Goal: Information Seeking & Learning: Learn about a topic

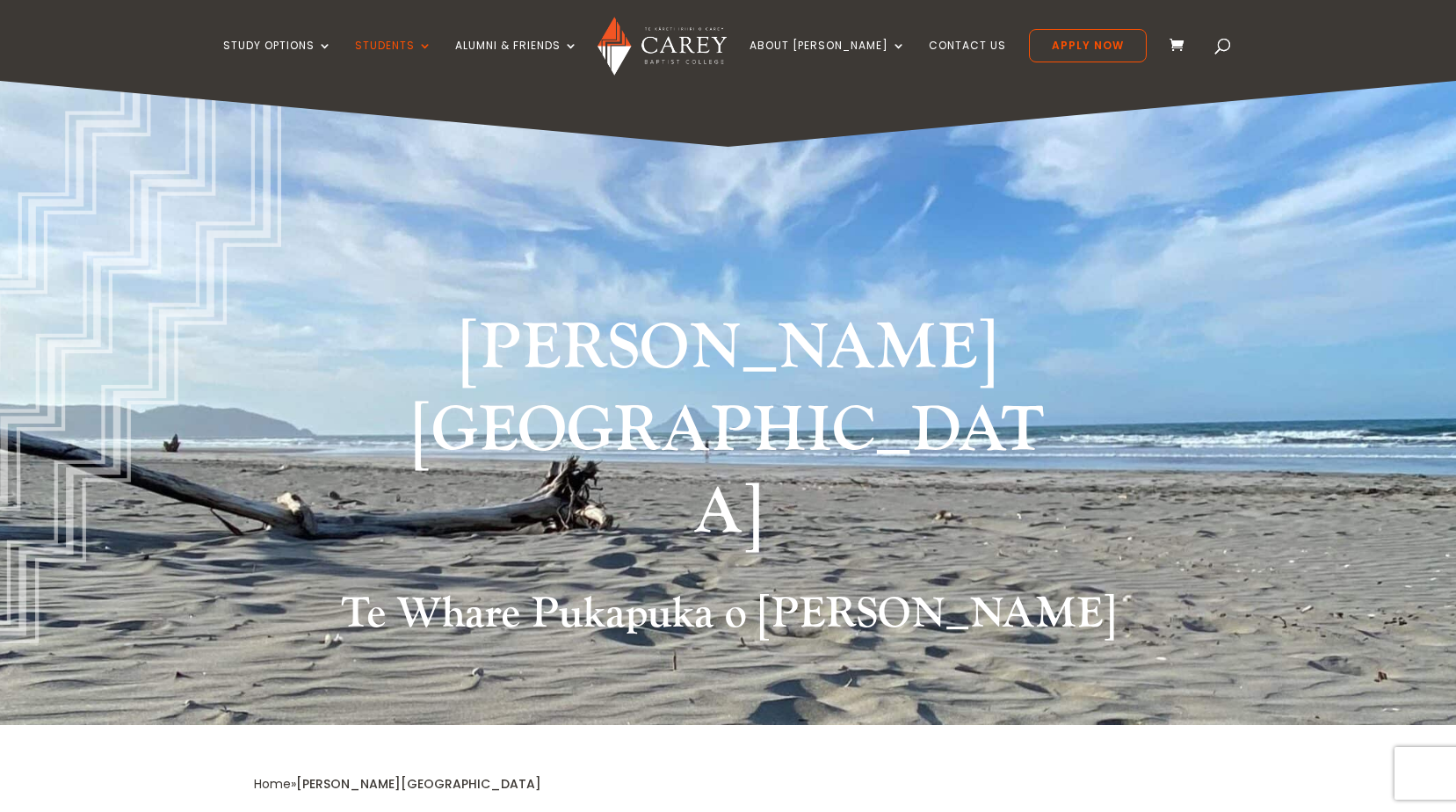
click at [697, 43] on img at bounding box center [662, 46] width 129 height 59
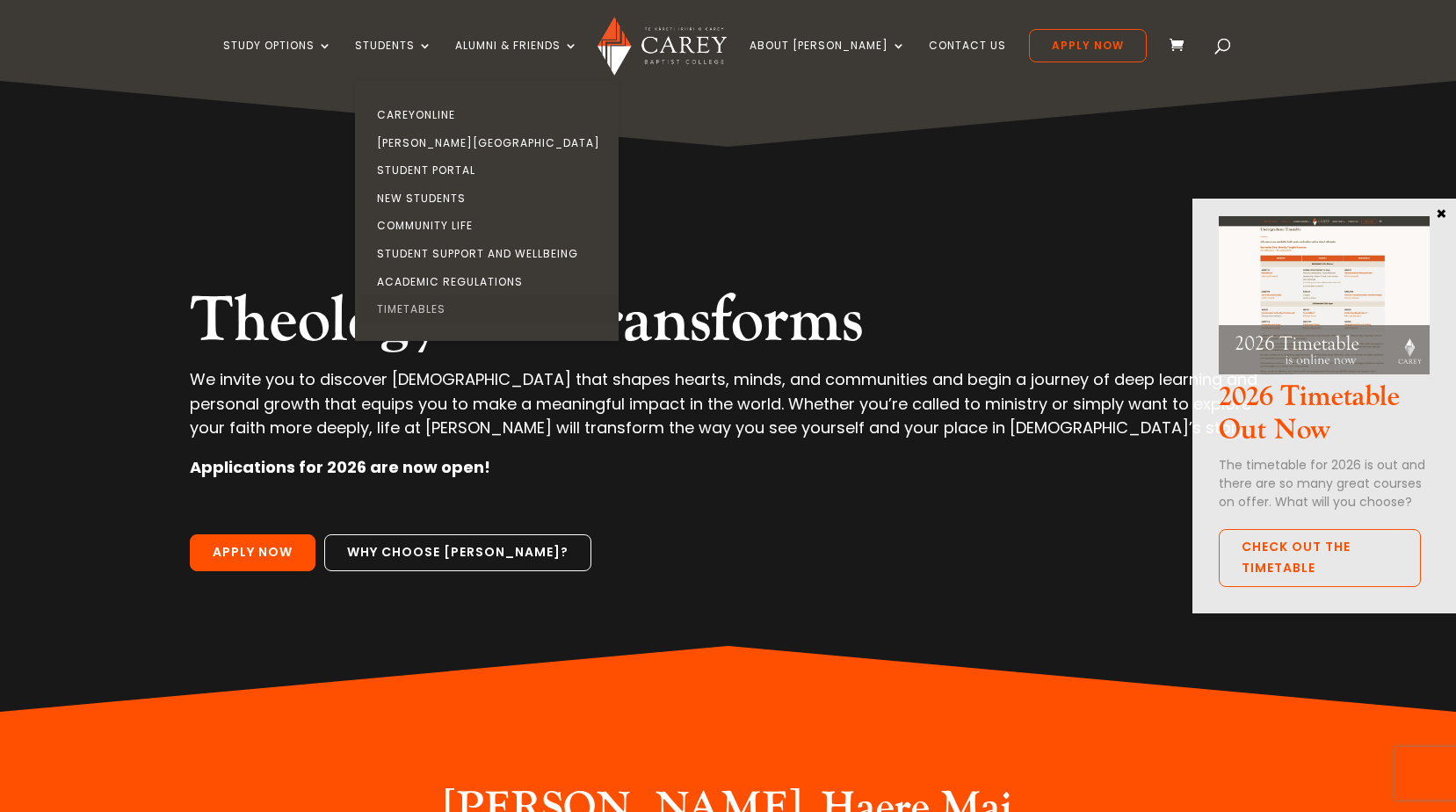
click at [462, 307] on link "Timetables" at bounding box center [491, 309] width 263 height 28
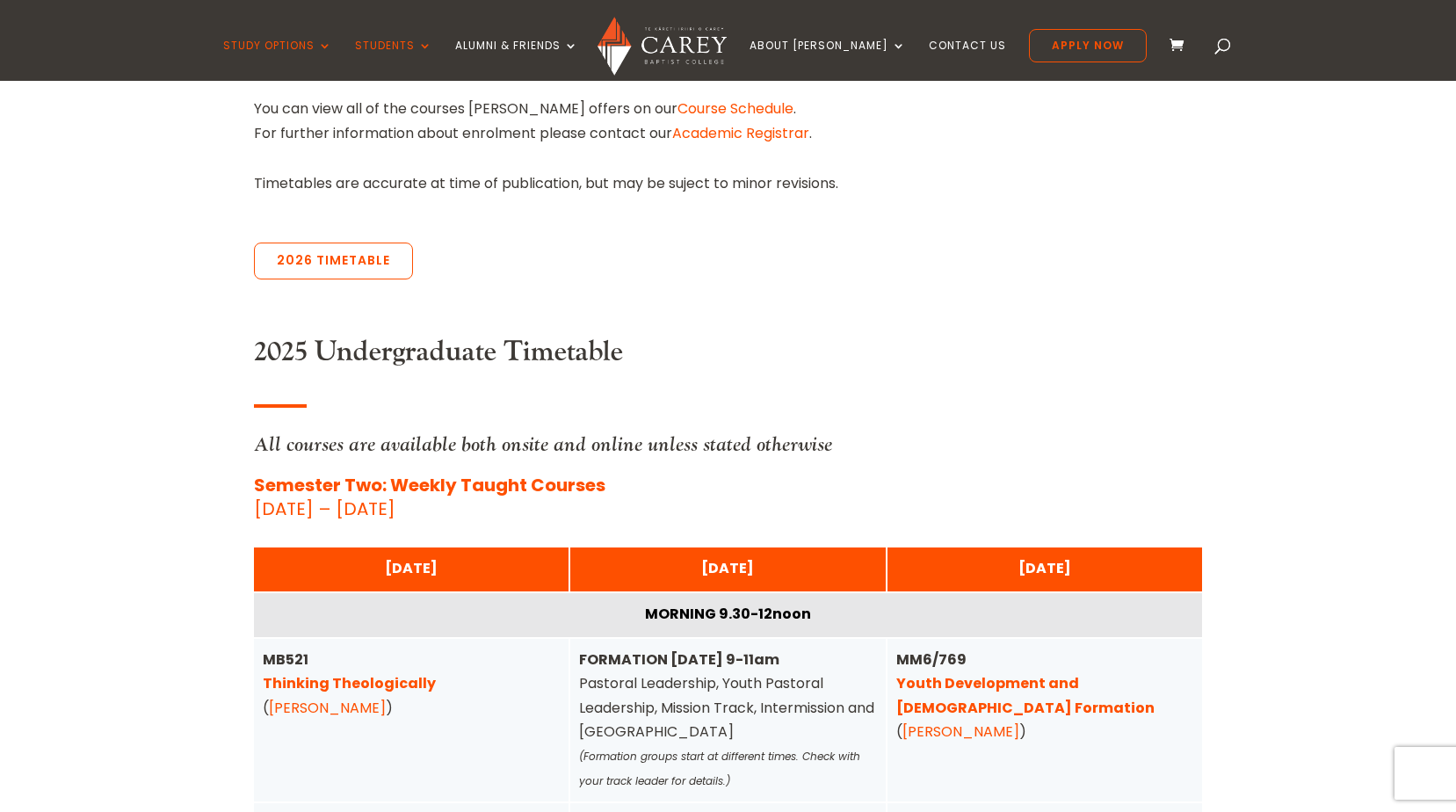
scroll to position [703, 0]
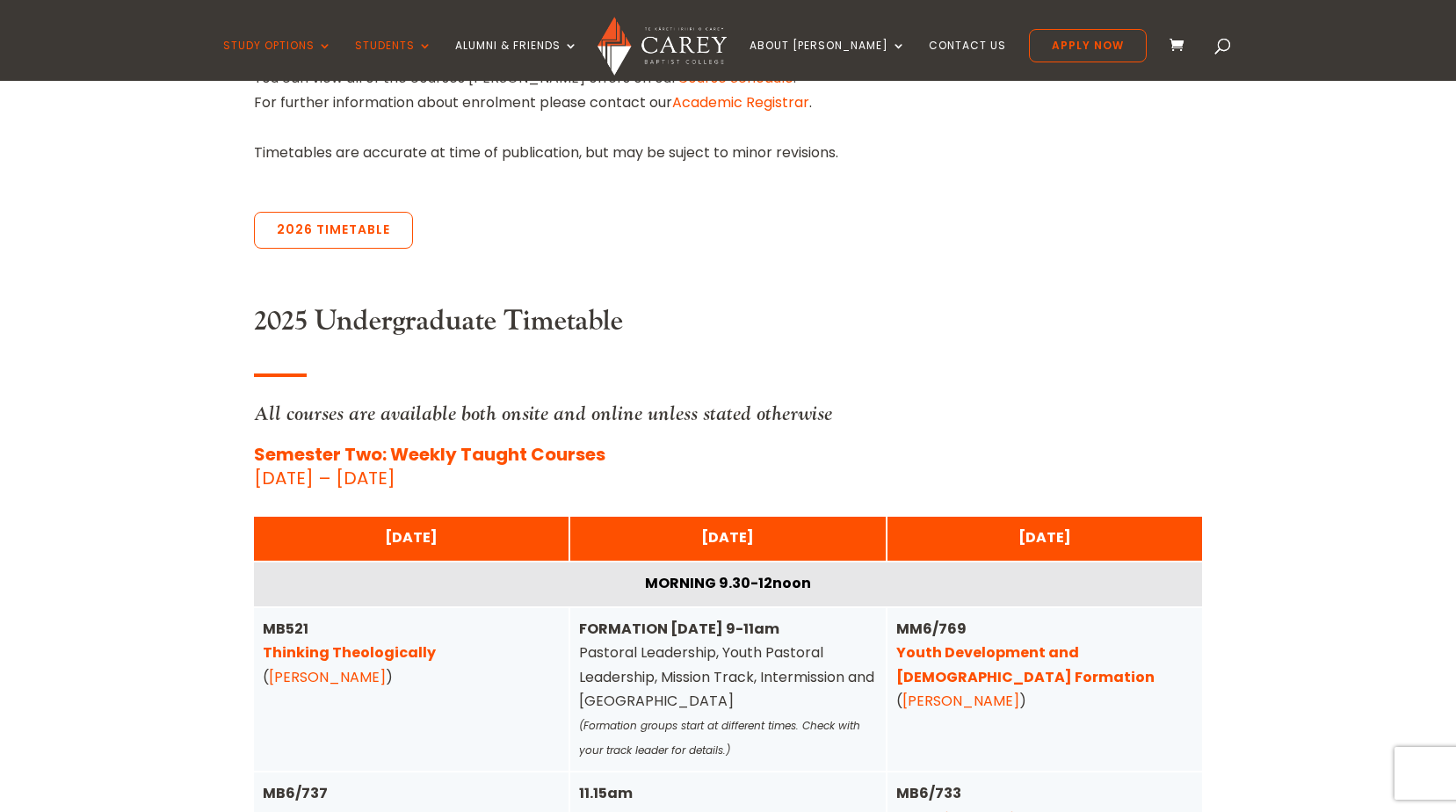
drag, startPoint x: 359, startPoint y: 233, endPoint x: 540, endPoint y: 258, distance: 182.7
click at [359, 234] on link "2026 Timetable" at bounding box center [334, 230] width 159 height 37
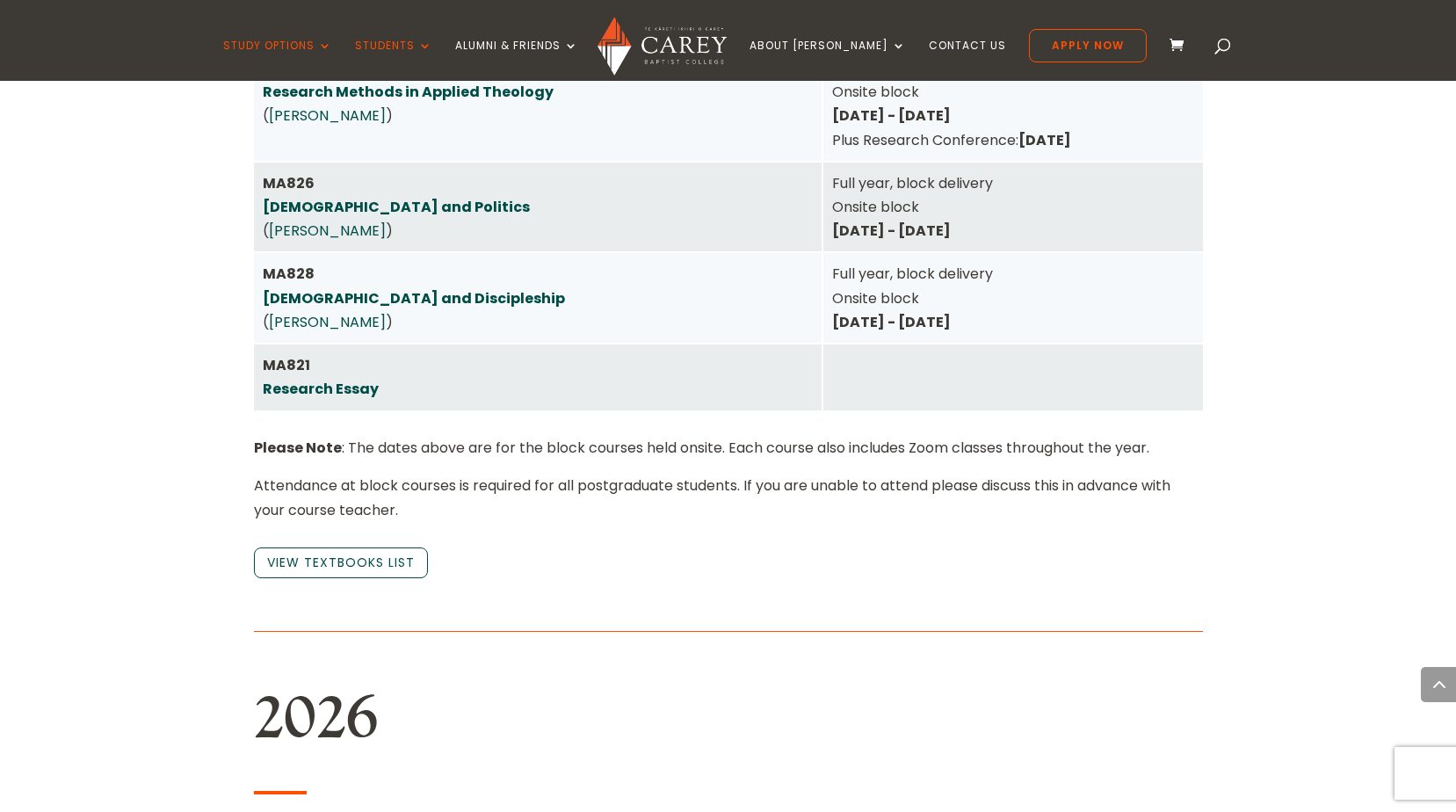
scroll to position [3819, 0]
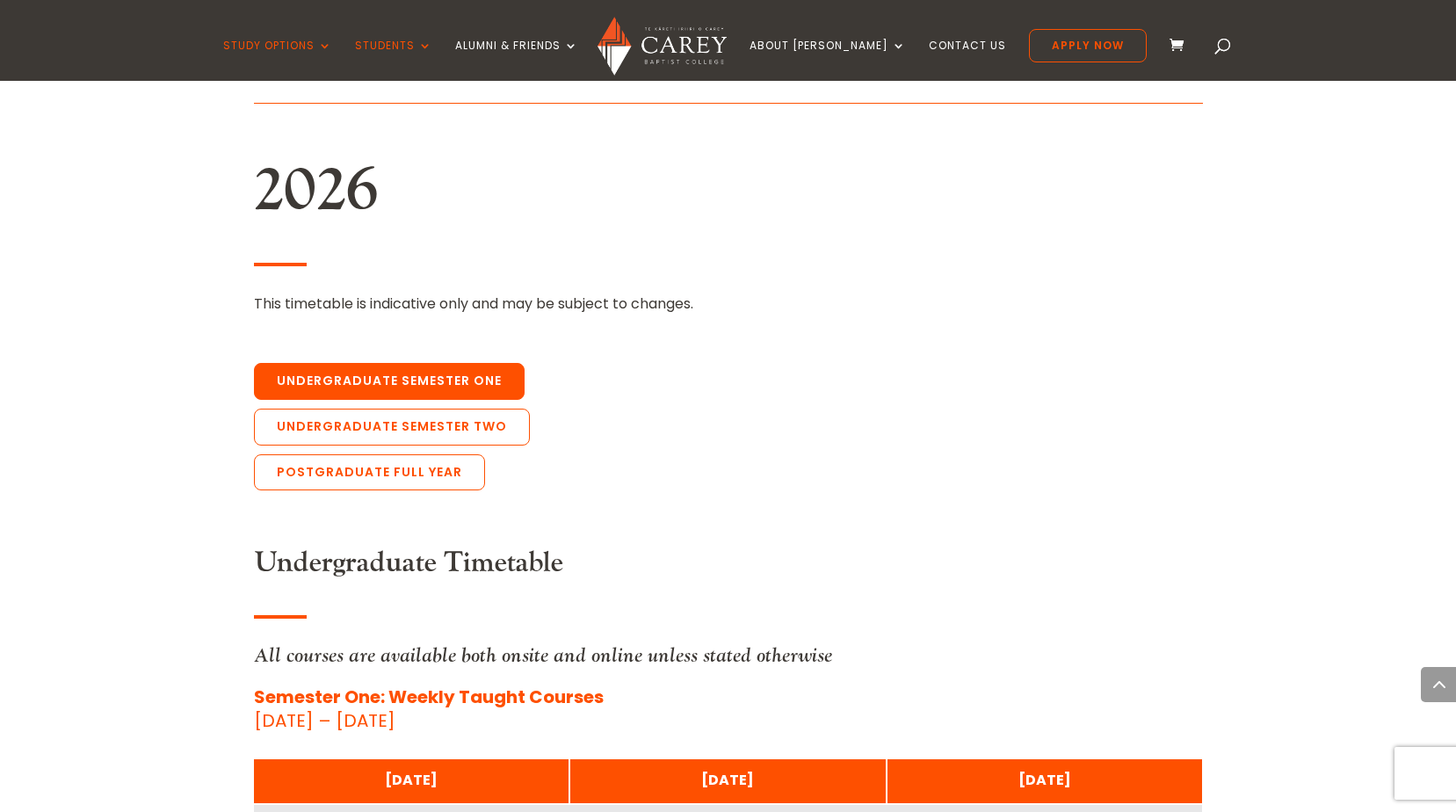
click at [466, 363] on link "Undergraduate Semester One" at bounding box center [389, 381] width 270 height 37
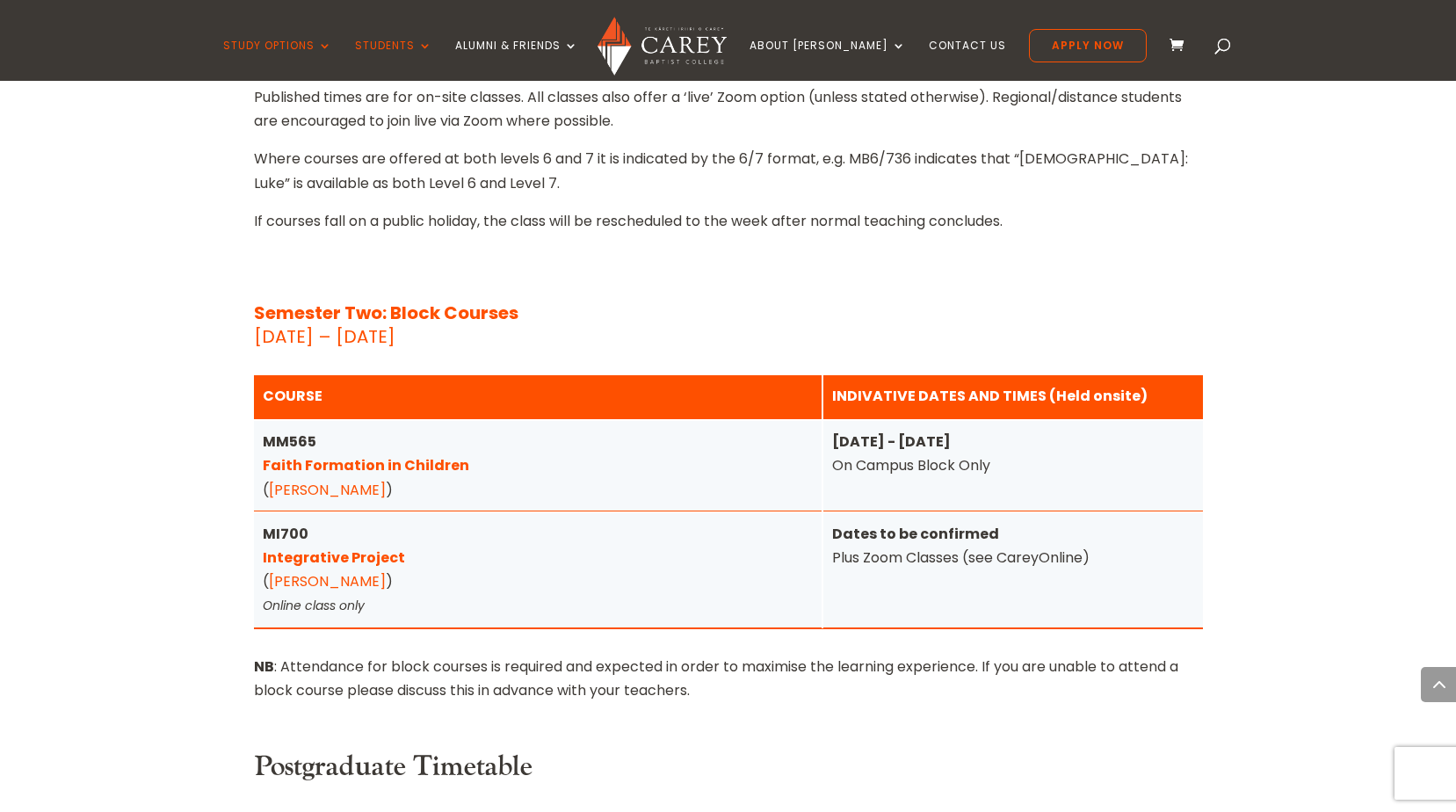
scroll to position [7026, 0]
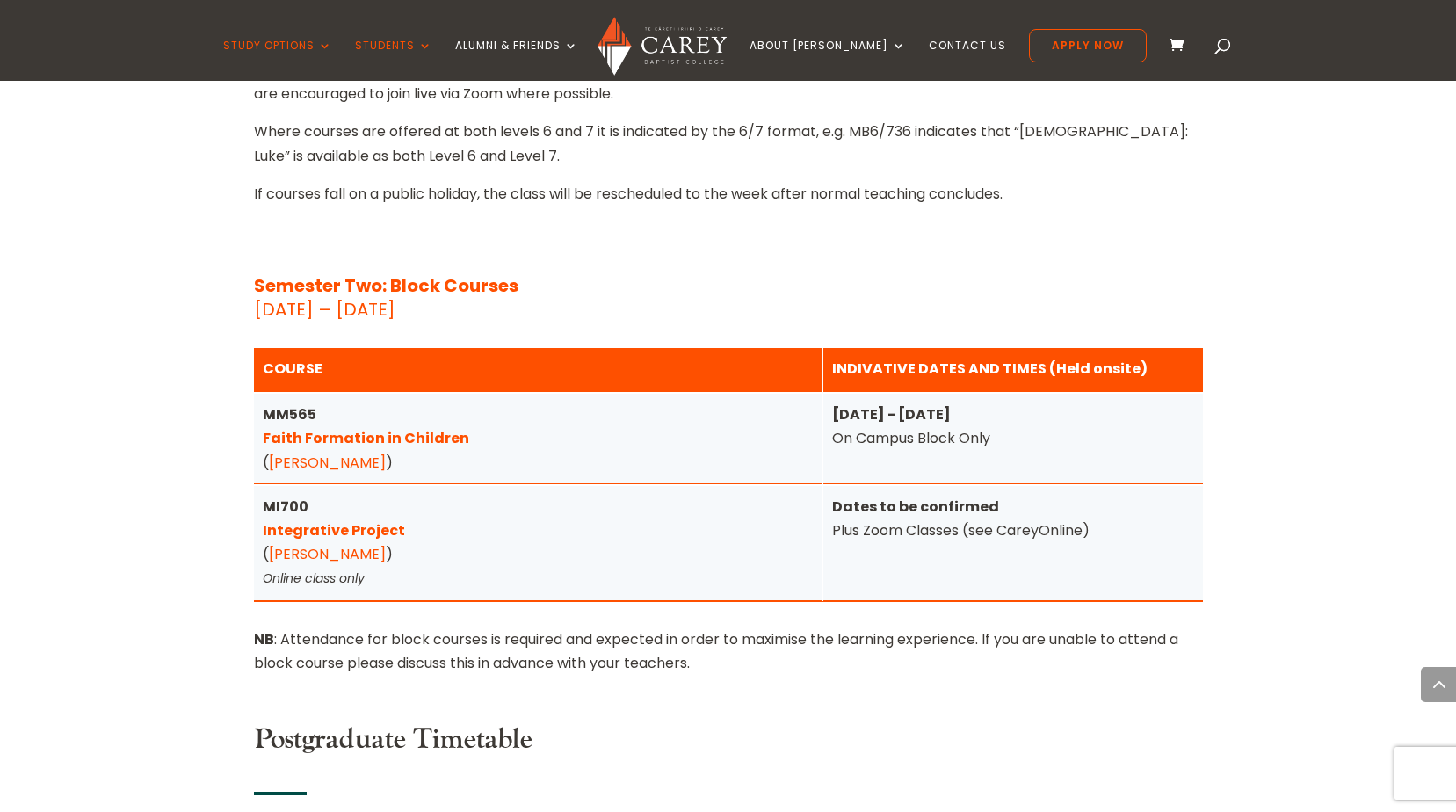
click at [323, 520] on link "Integrative Project" at bounding box center [334, 530] width 142 height 20
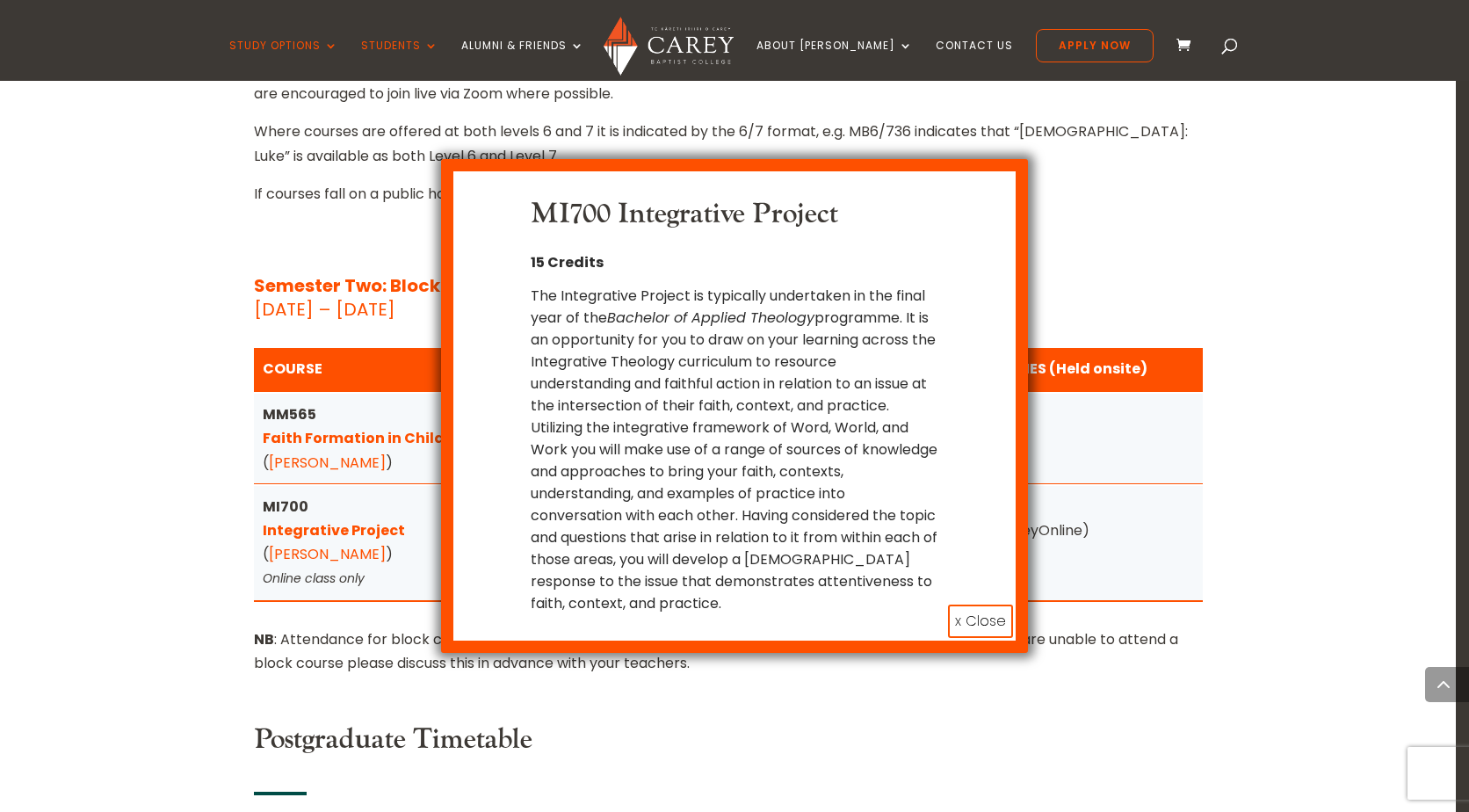
click at [957, 631] on button "x Close" at bounding box center [981, 621] width 65 height 33
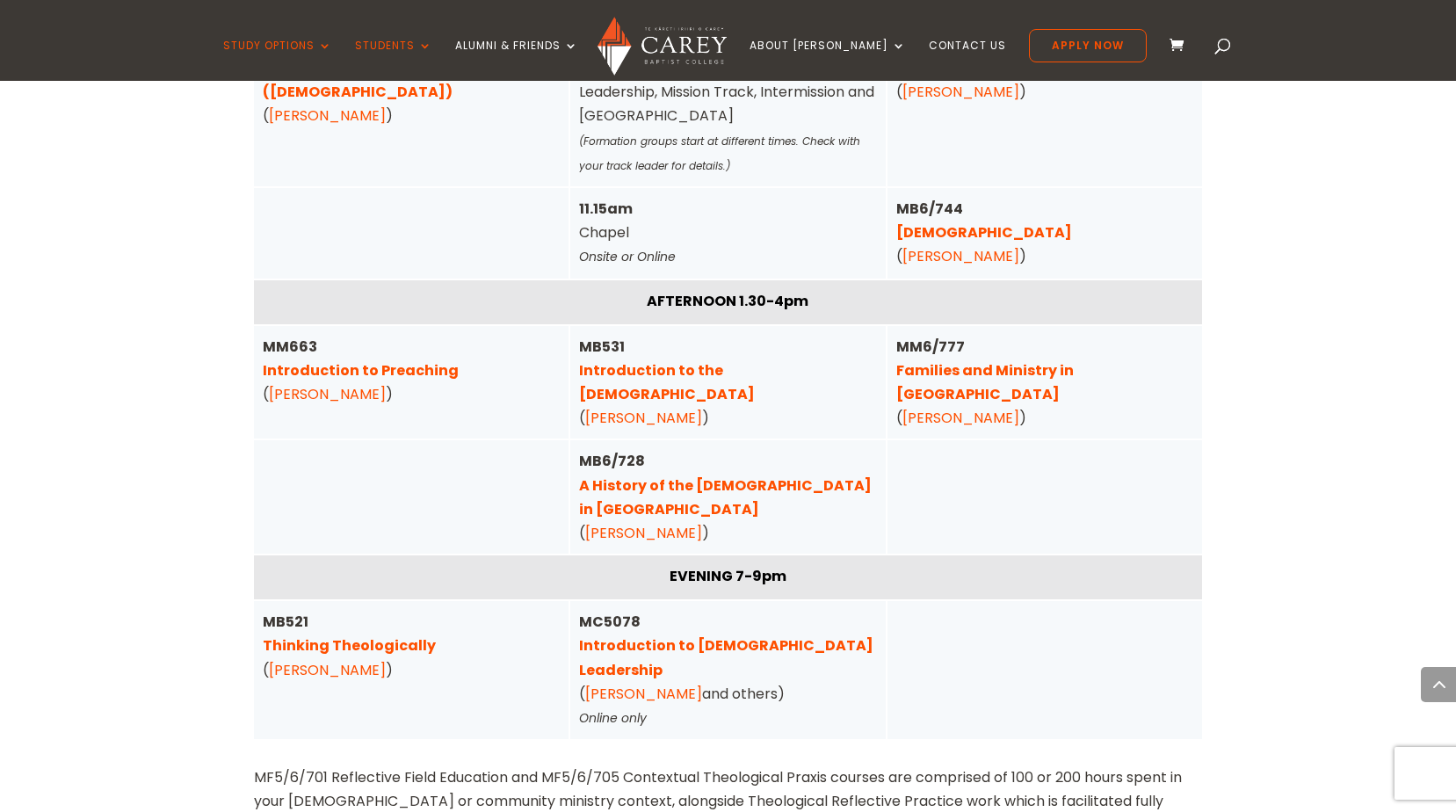
scroll to position [6172, 0]
drag, startPoint x: 1451, startPoint y: 570, endPoint x: 1455, endPoint y: 545, distance: 25.3
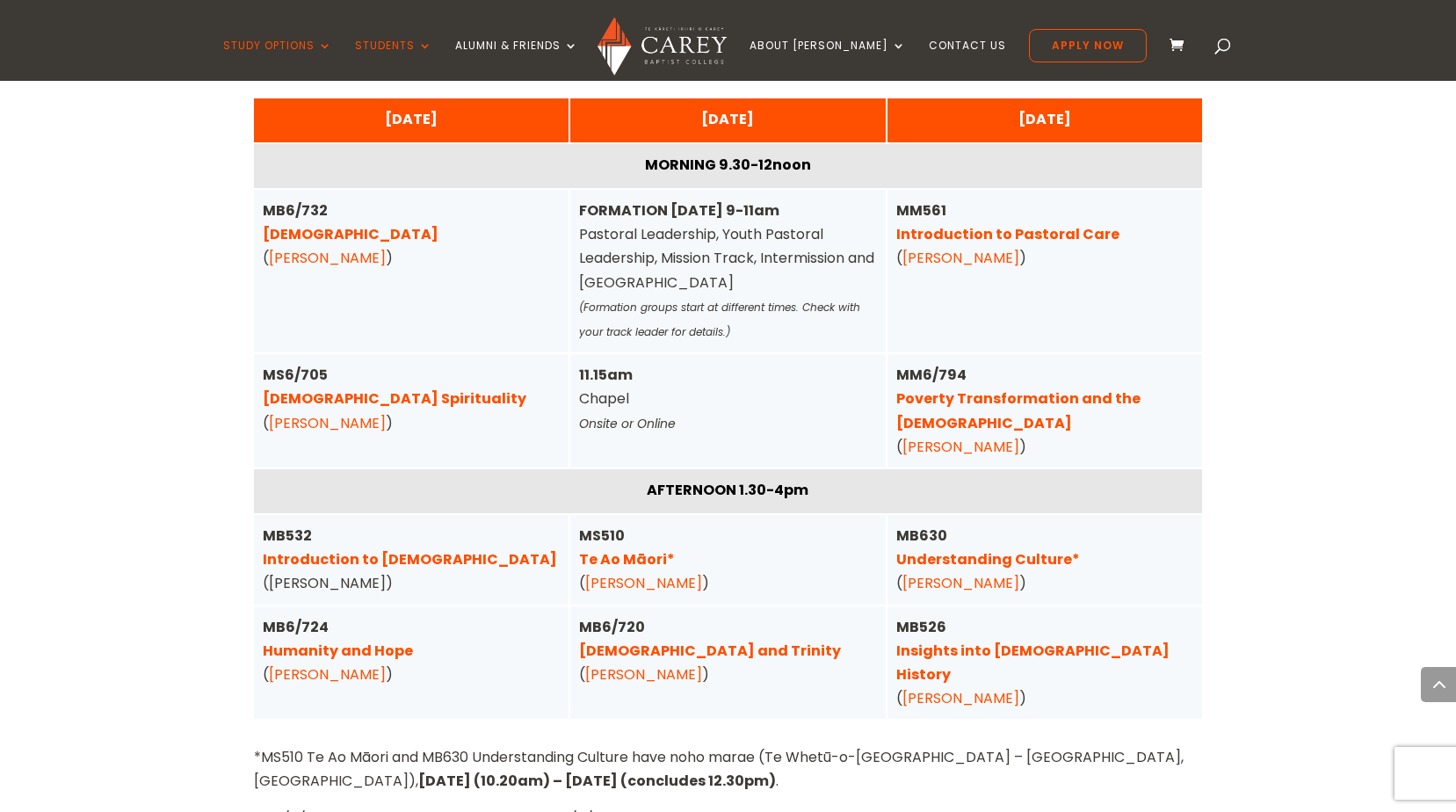
scroll to position [4479, 0]
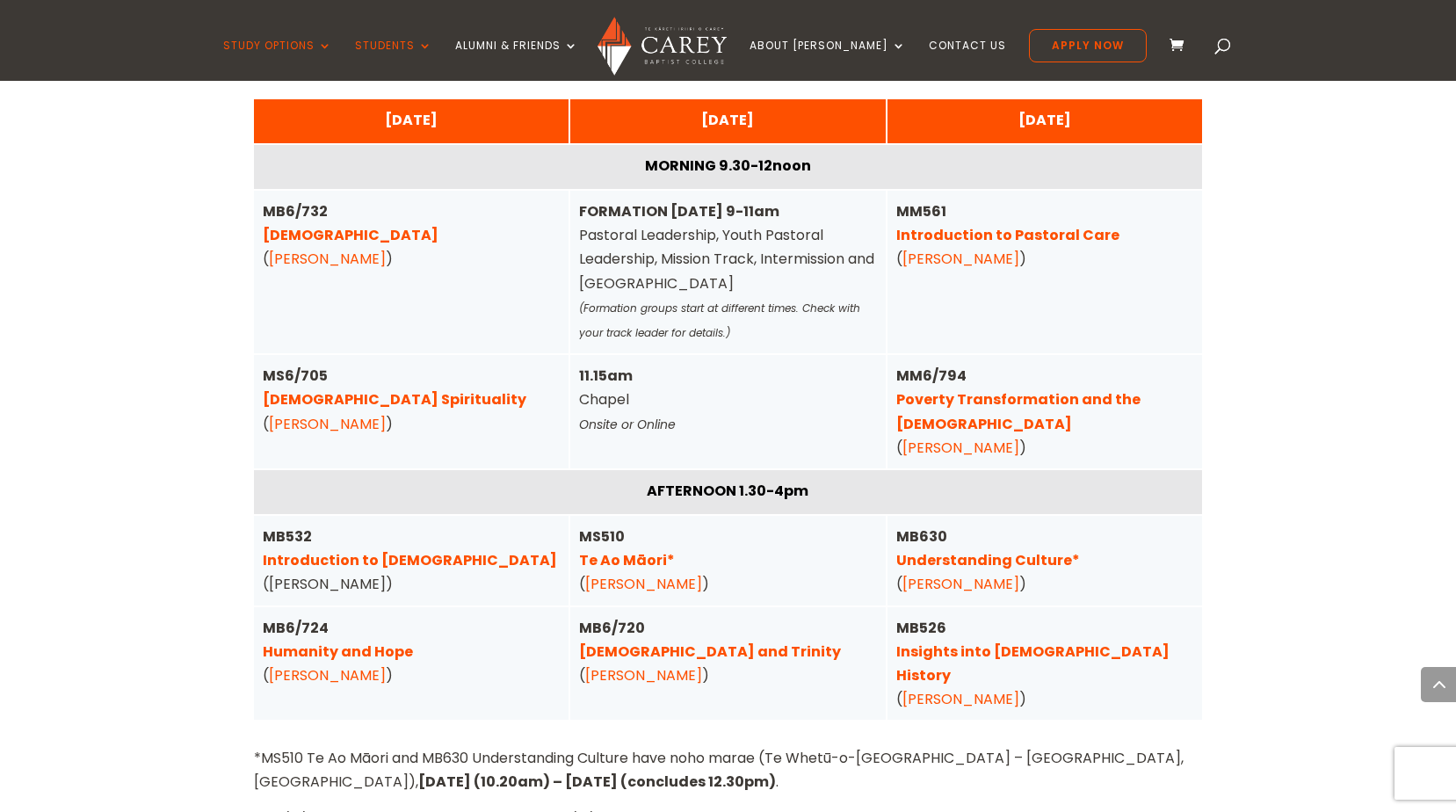
click at [304, 642] on link "Humanity and Hope" at bounding box center [337, 652] width 151 height 20
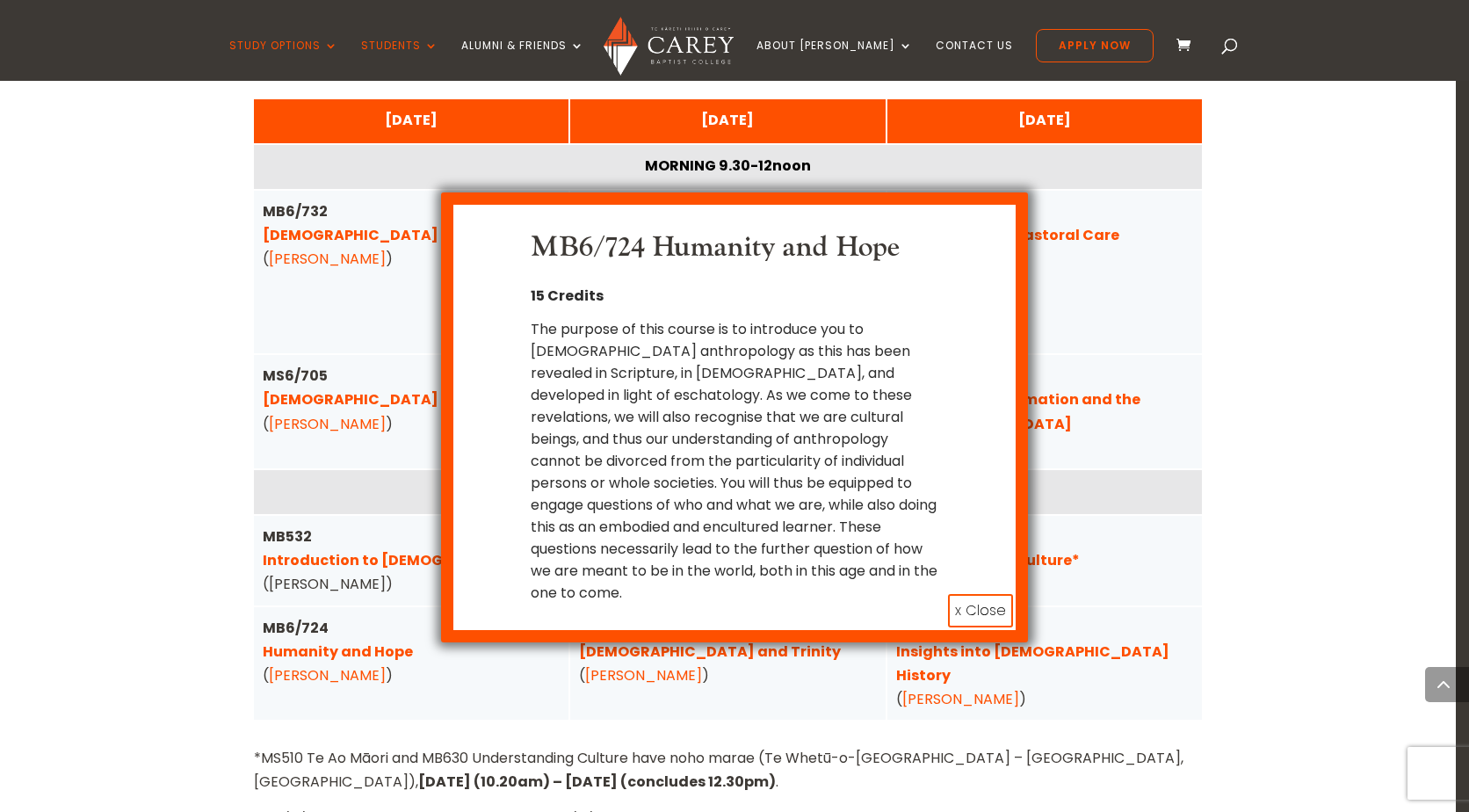
drag, startPoint x: 993, startPoint y: 578, endPoint x: 986, endPoint y: 570, distance: 10.6
click at [992, 594] on button "x Close" at bounding box center [981, 610] width 65 height 33
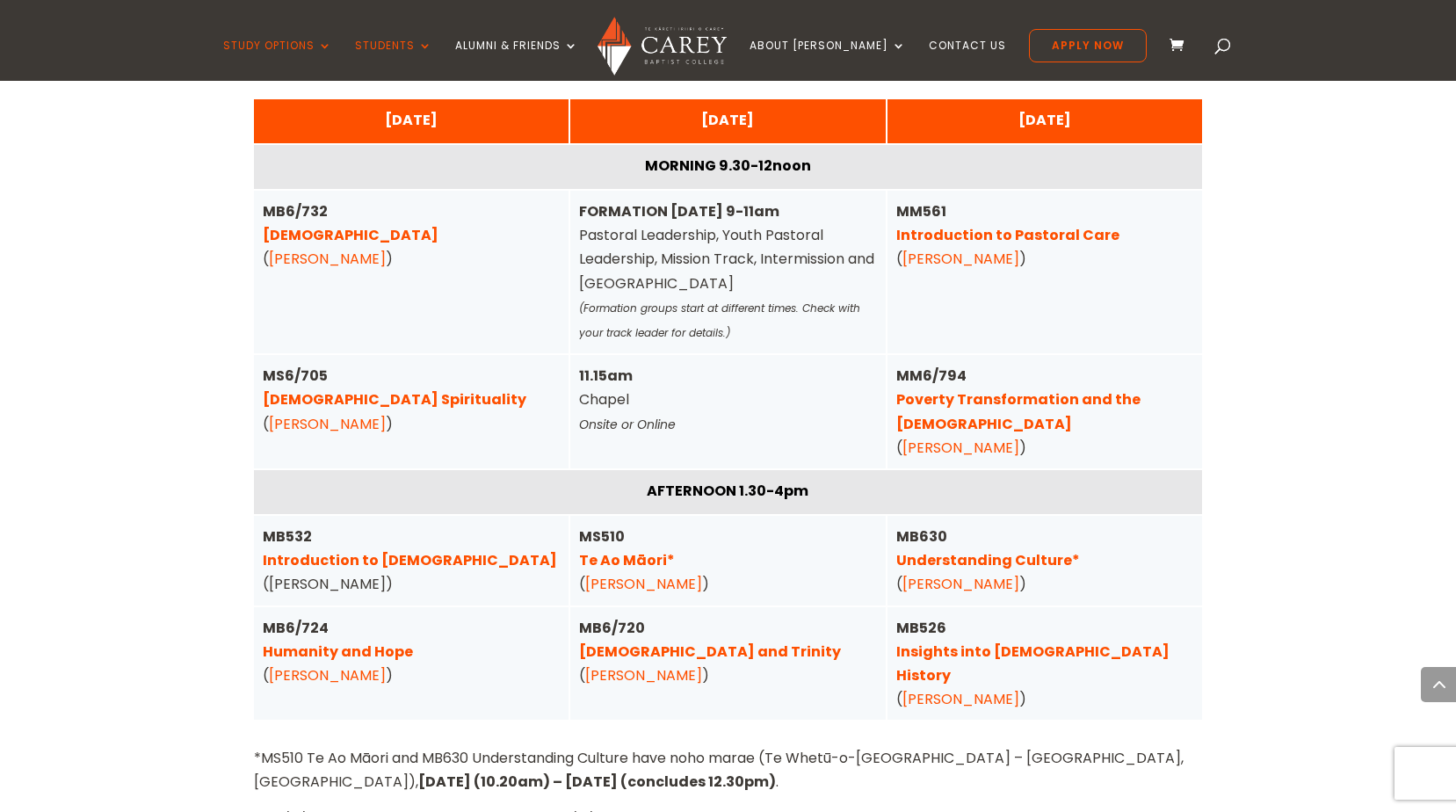
click at [320, 225] on link "Pentateuch" at bounding box center [350, 235] width 176 height 20
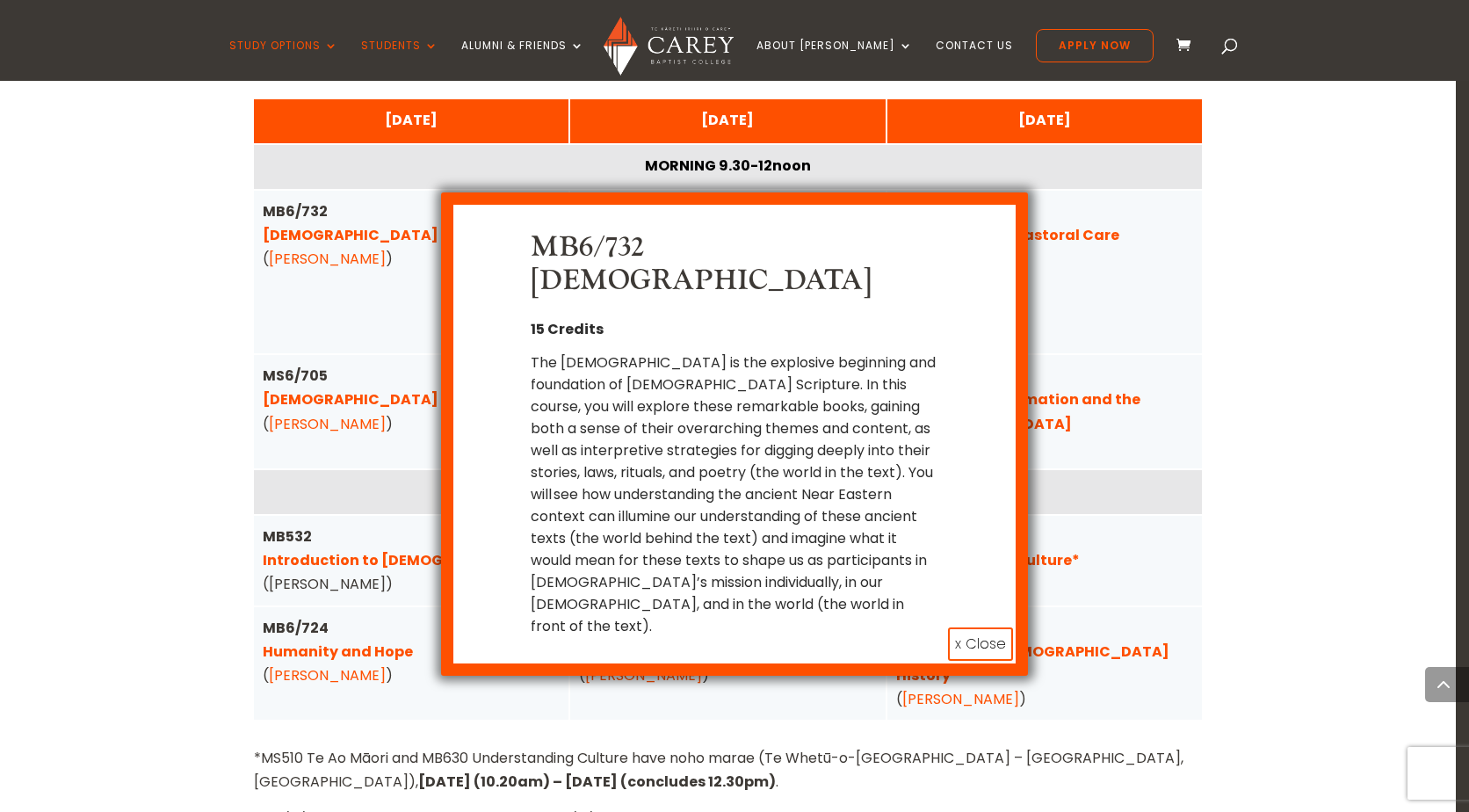
click at [1002, 627] on button "x Close" at bounding box center [981, 643] width 65 height 33
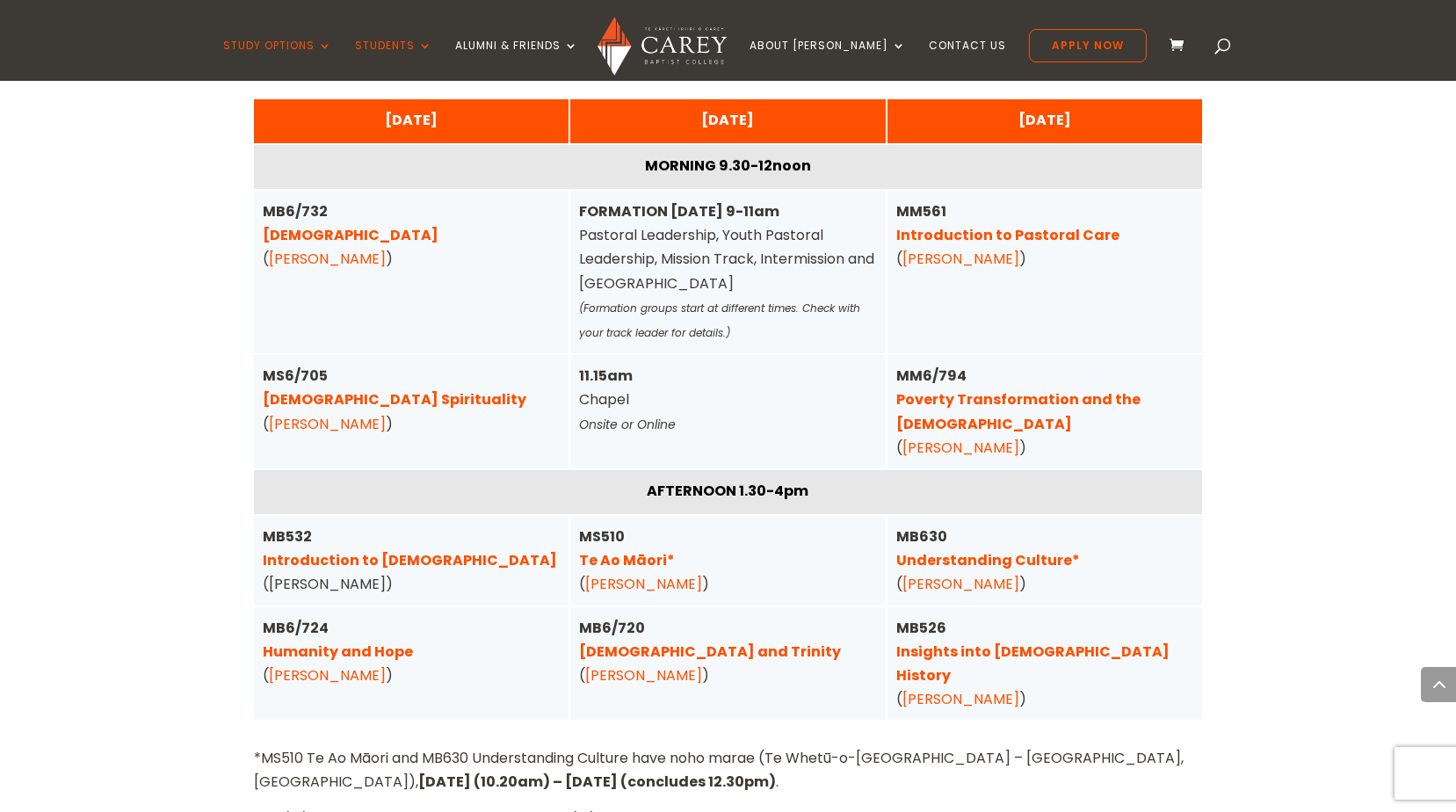
click at [641, 665] on link "Christa McKirland" at bounding box center [644, 675] width 117 height 20
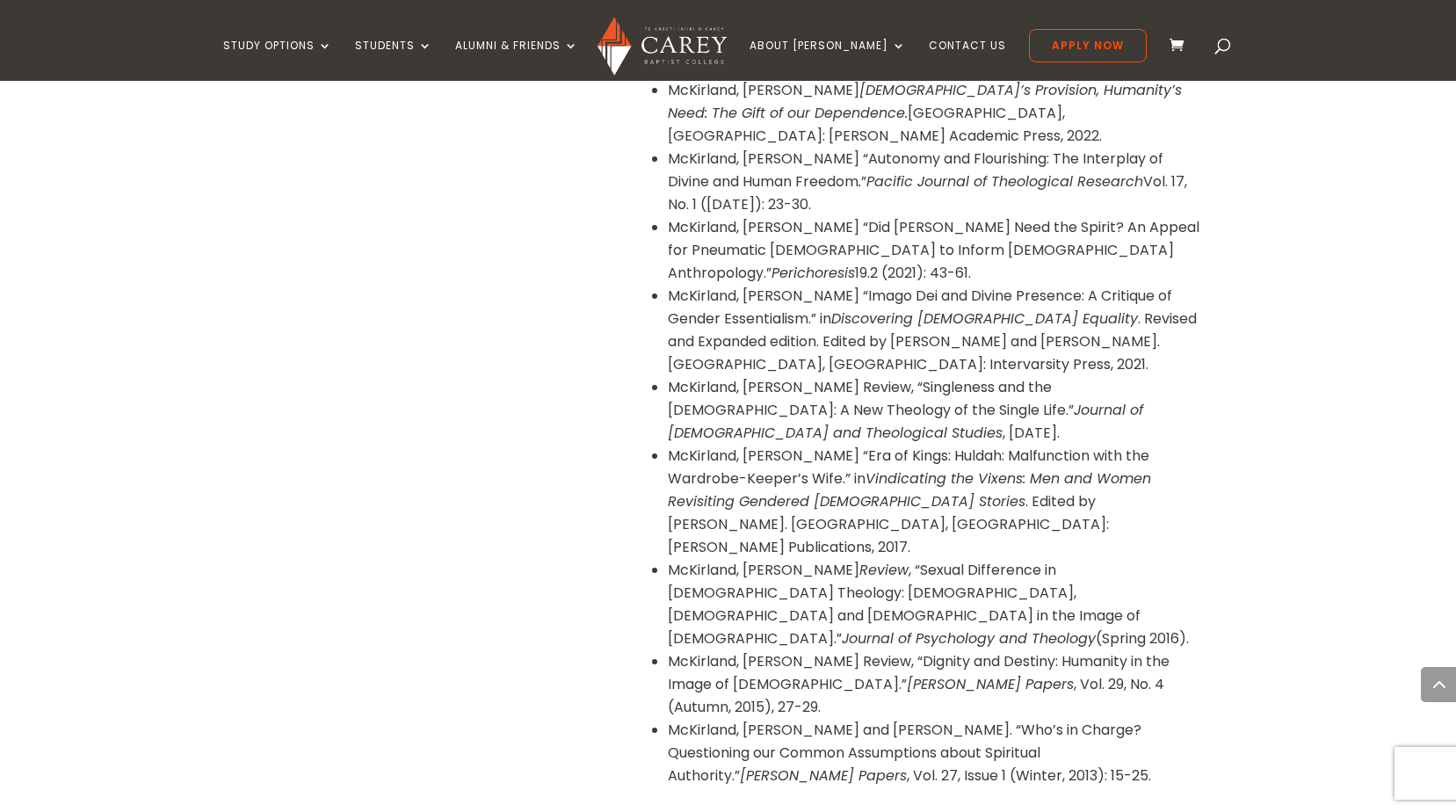
scroll to position [1982, 0]
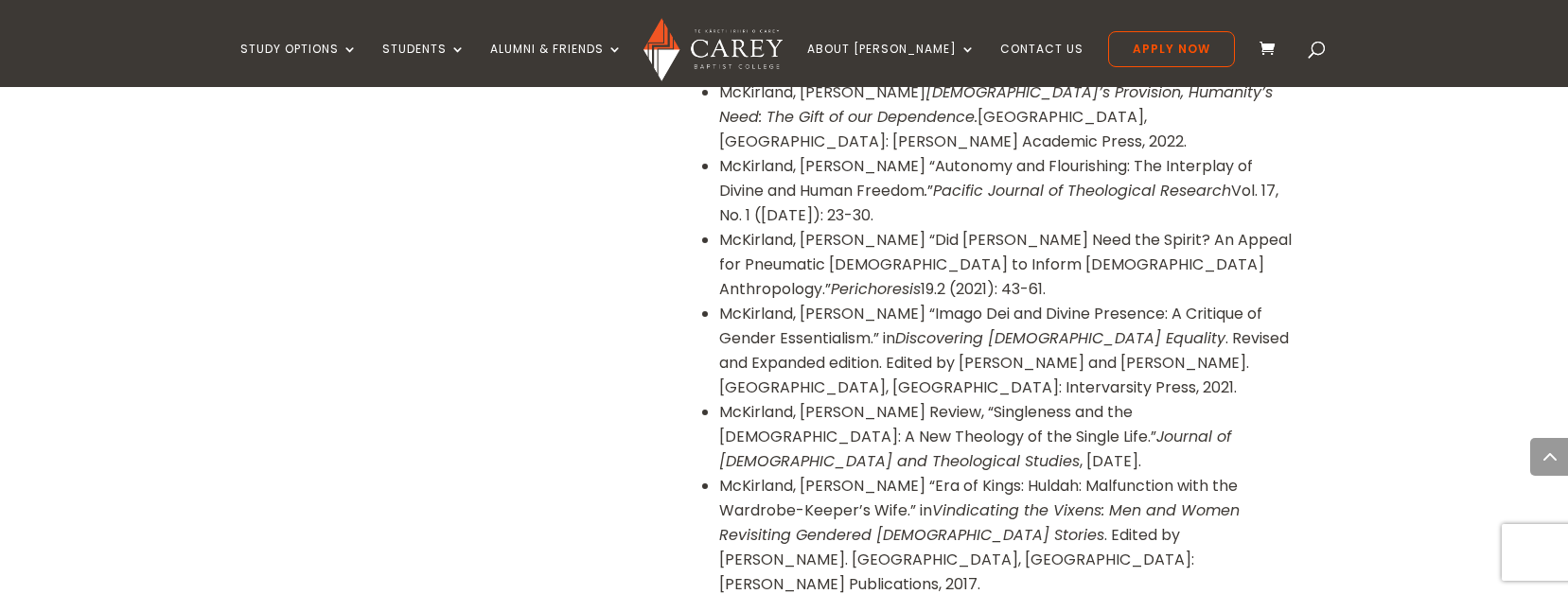
drag, startPoint x: 1352, startPoint y: 452, endPoint x: 1374, endPoint y: 465, distance: 25.6
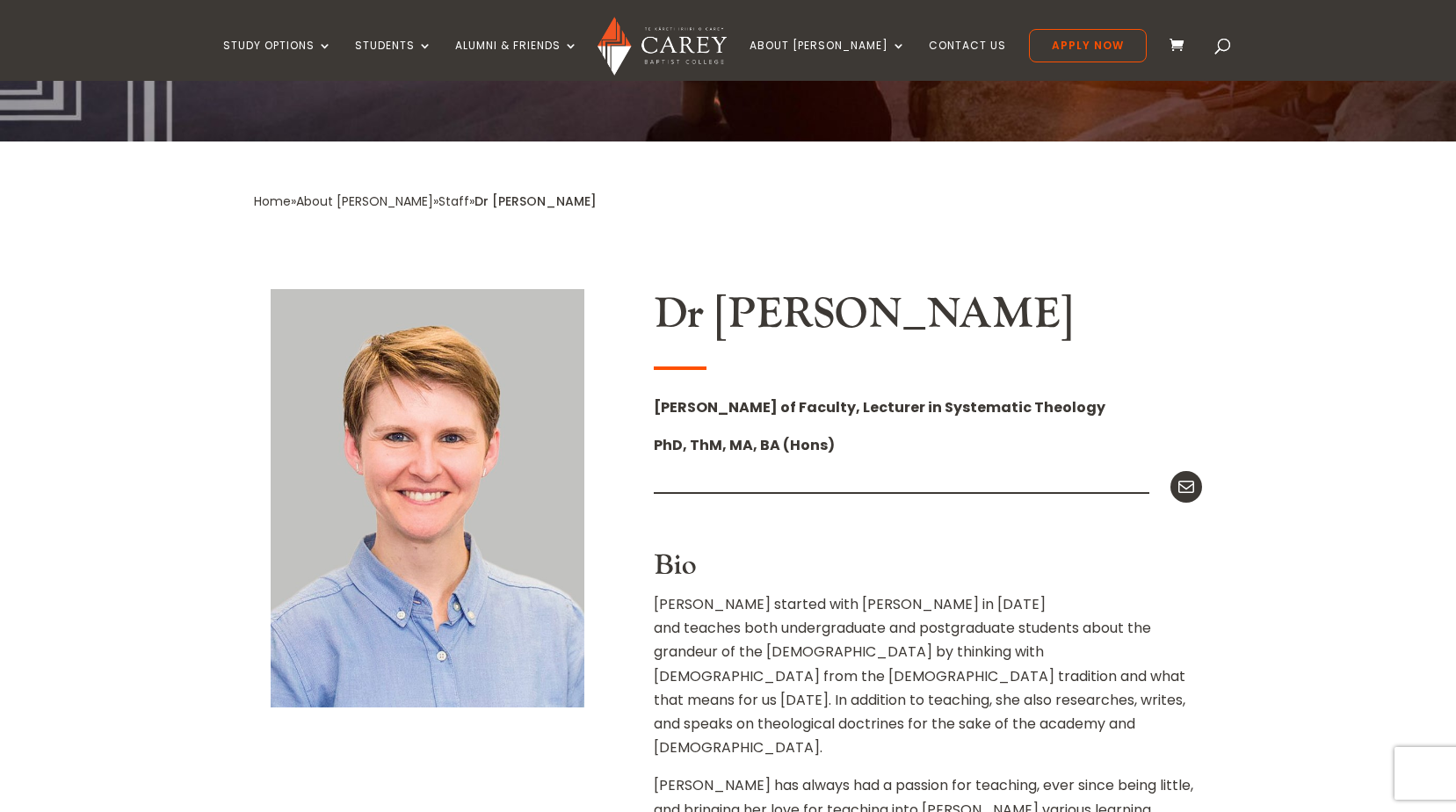
scroll to position [225, 0]
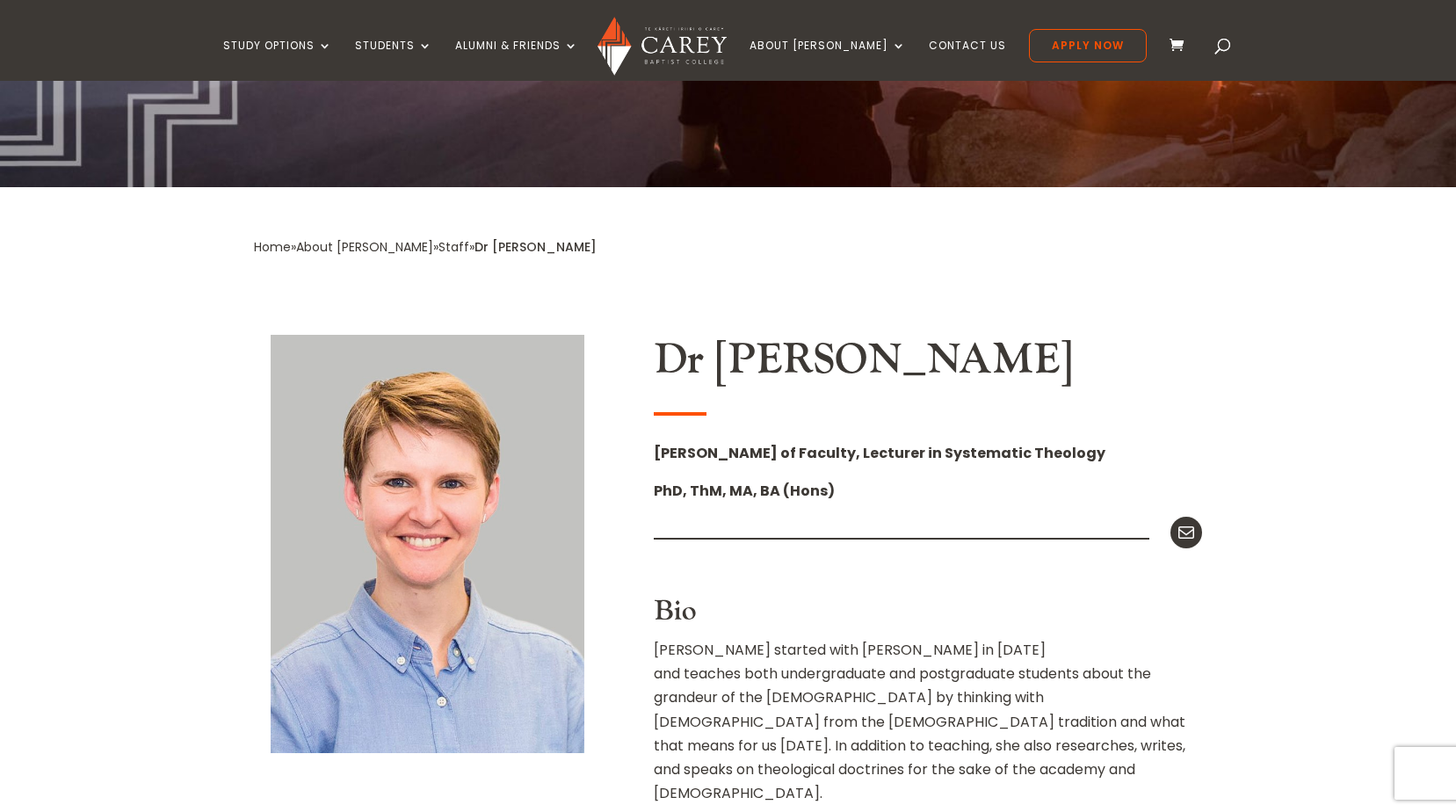
drag, startPoint x: 1080, startPoint y: 360, endPoint x: 660, endPoint y: 365, distance: 420.0
click at [660, 365] on h2 "Dr Christa McKirland" at bounding box center [928, 364] width 548 height 59
copy h2 "Dr Christa McKirland"
